Goal: Information Seeking & Learning: Learn about a topic

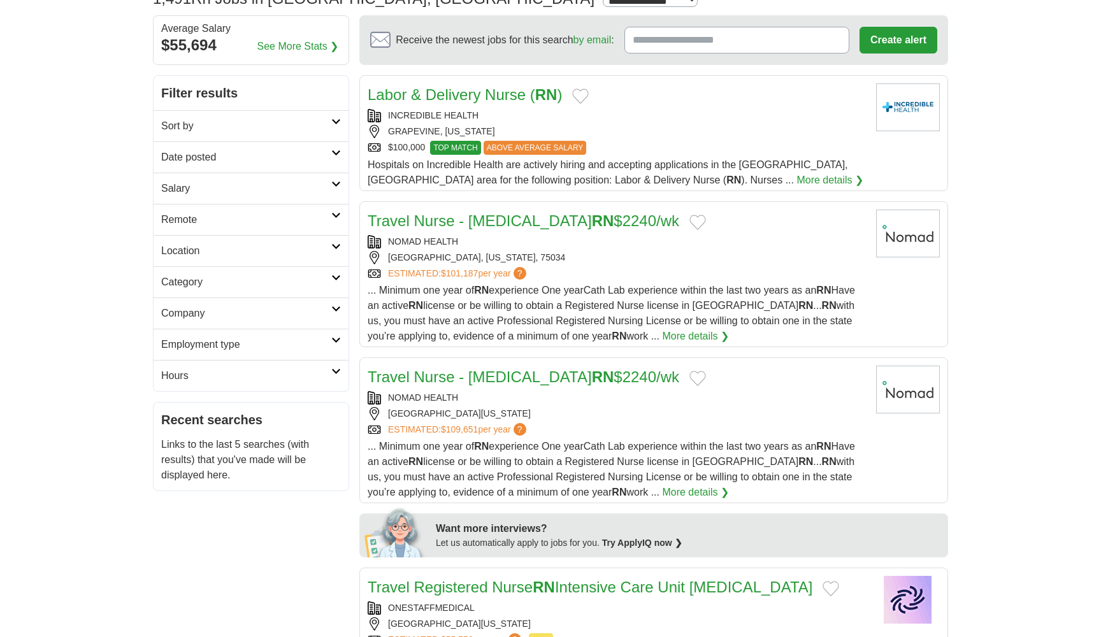
scroll to position [105, 0]
click at [337, 124] on link "Sort by" at bounding box center [251, 125] width 195 height 31
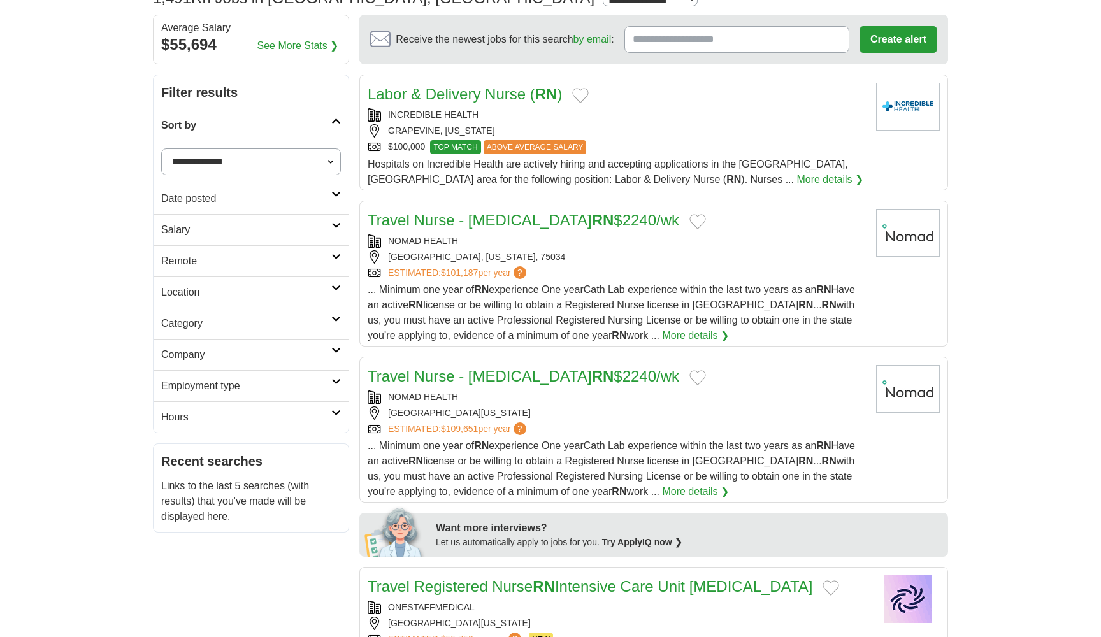
click at [335, 124] on icon at bounding box center [336, 121] width 10 height 6
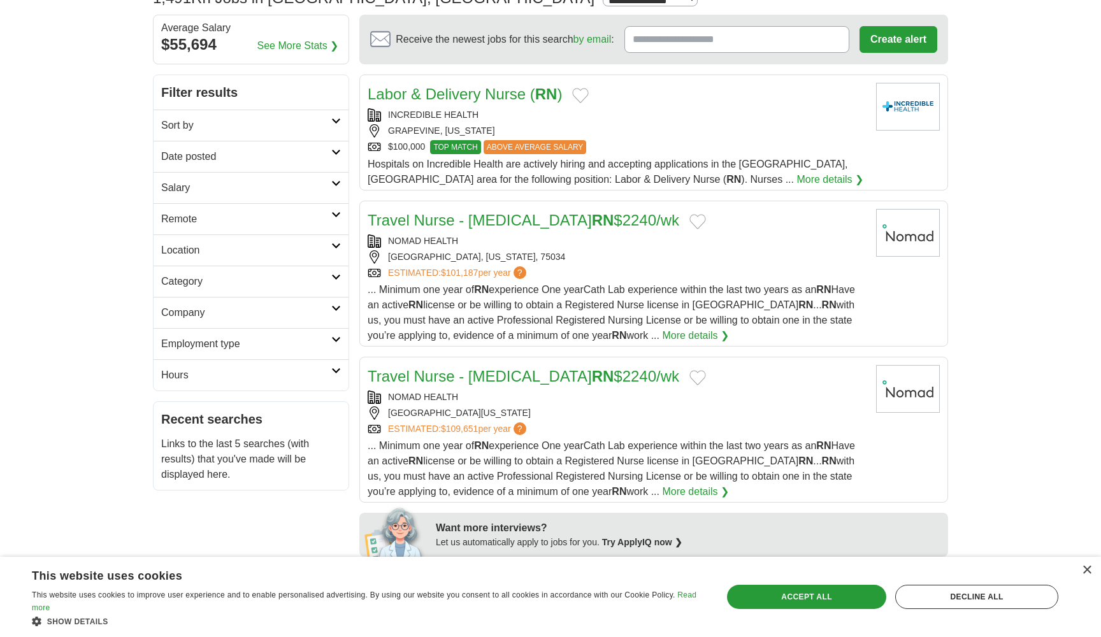
click at [321, 218] on h2 "Remote" at bounding box center [246, 219] width 170 height 15
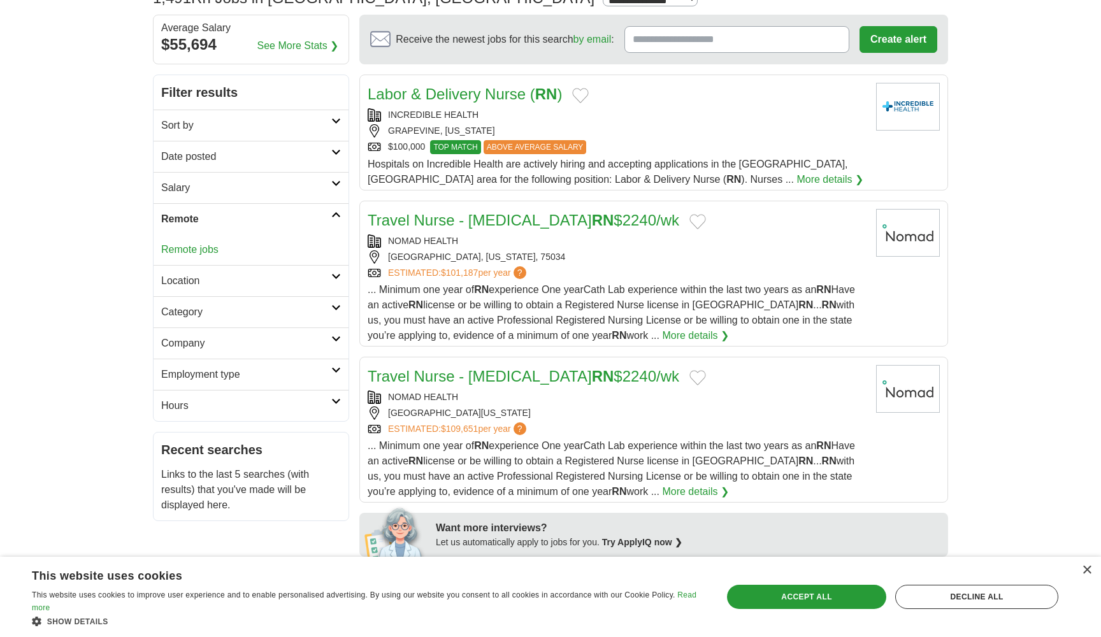
click at [212, 249] on link "Remote jobs" at bounding box center [189, 249] width 57 height 11
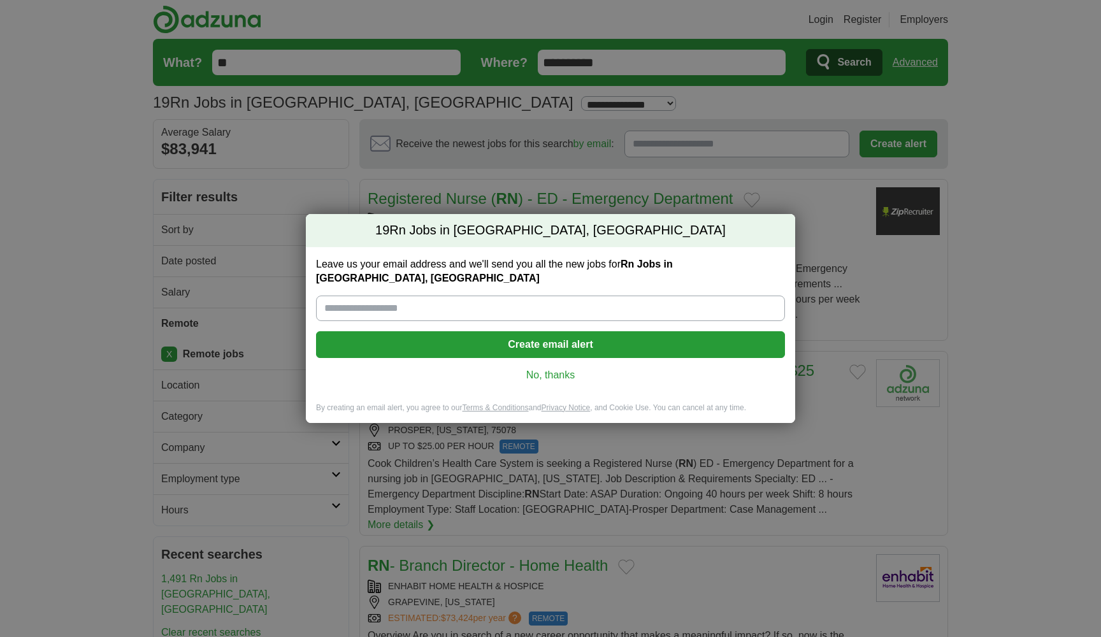
click at [565, 371] on link "No, thanks" at bounding box center [550, 375] width 449 height 14
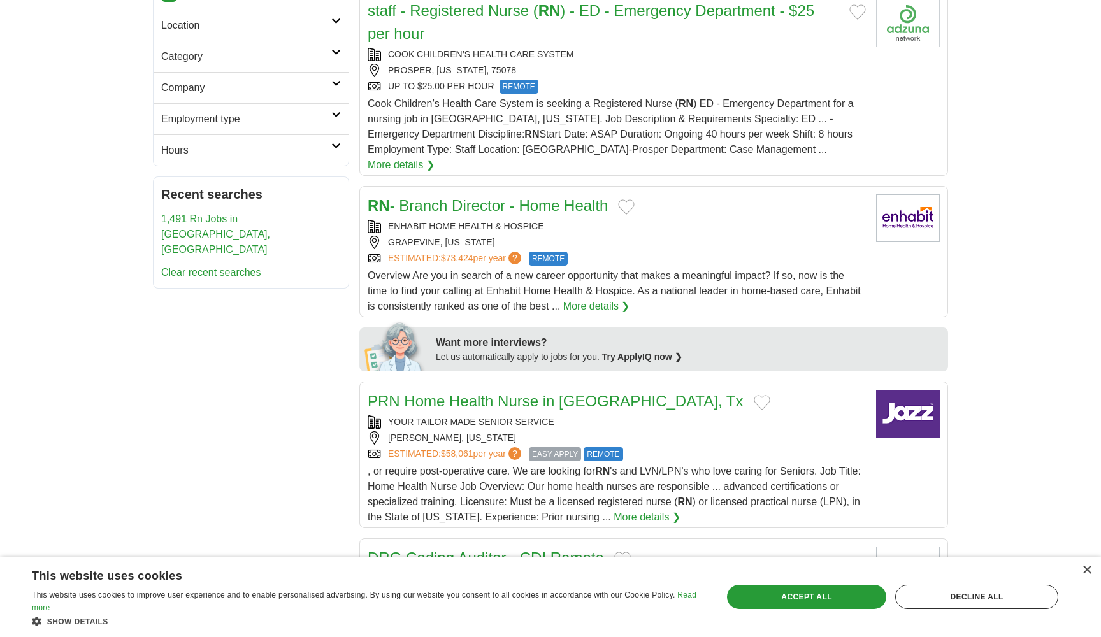
scroll to position [361, 0]
click at [556, 392] on link "PRN Home Health Nurse in Aubrey, Tx" at bounding box center [556, 400] width 376 height 17
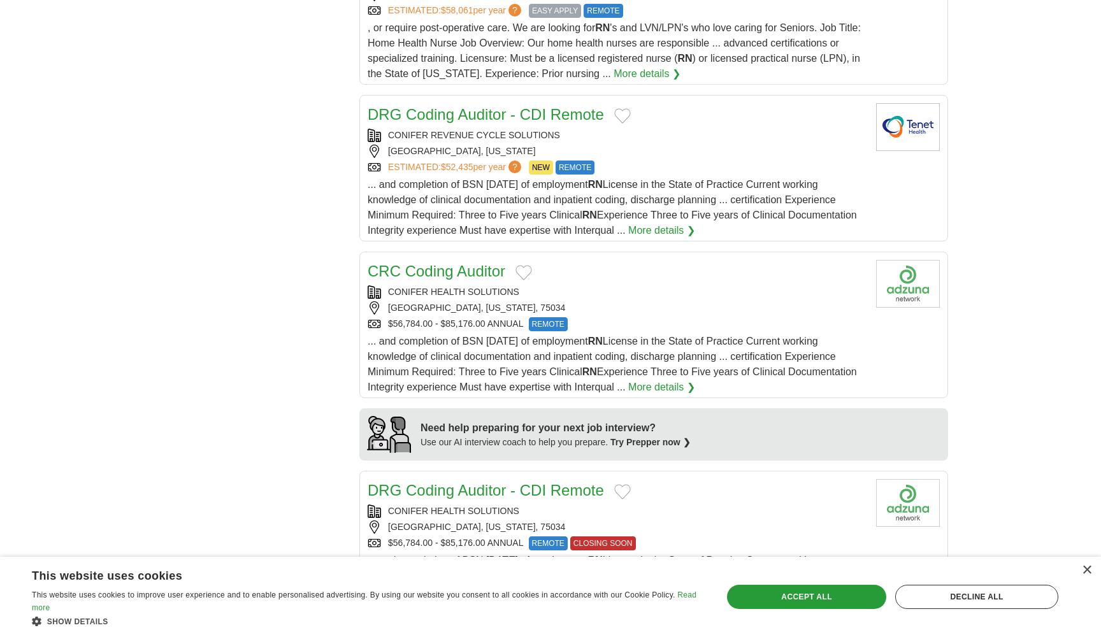
scroll to position [804, 0]
click at [406, 179] on span "... and completion of BSN within five years of employment RN License in the Sta…" at bounding box center [612, 207] width 489 height 57
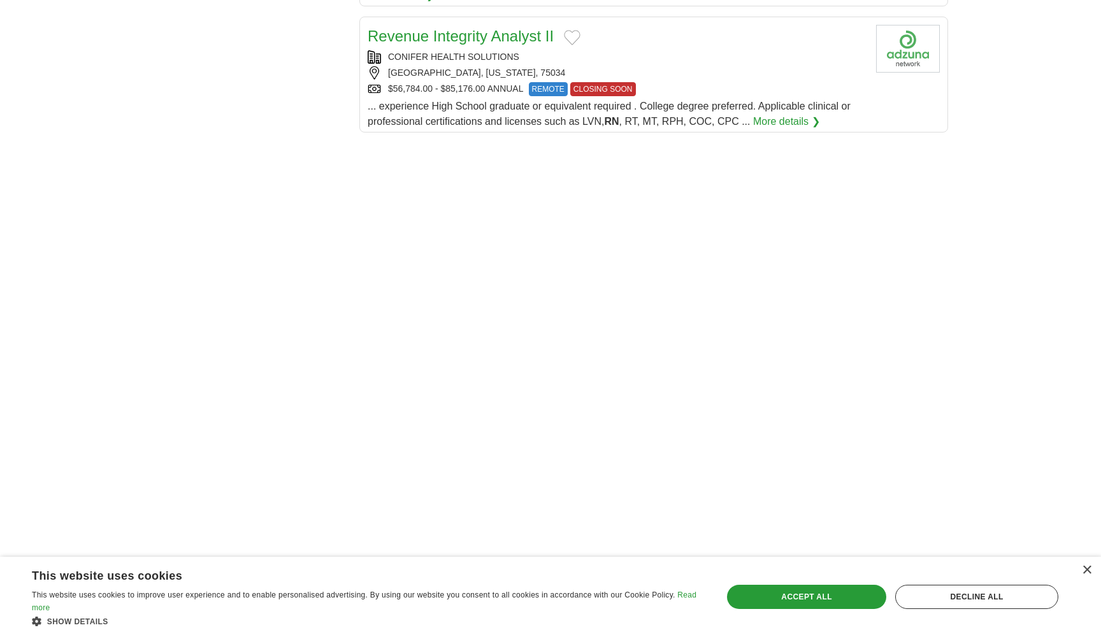
scroll to position [1683, 0]
click at [480, 100] on span "... experience High School graduate or equivalent required . College degree pre…" at bounding box center [609, 113] width 483 height 26
